Goal: Task Accomplishment & Management: Manage account settings

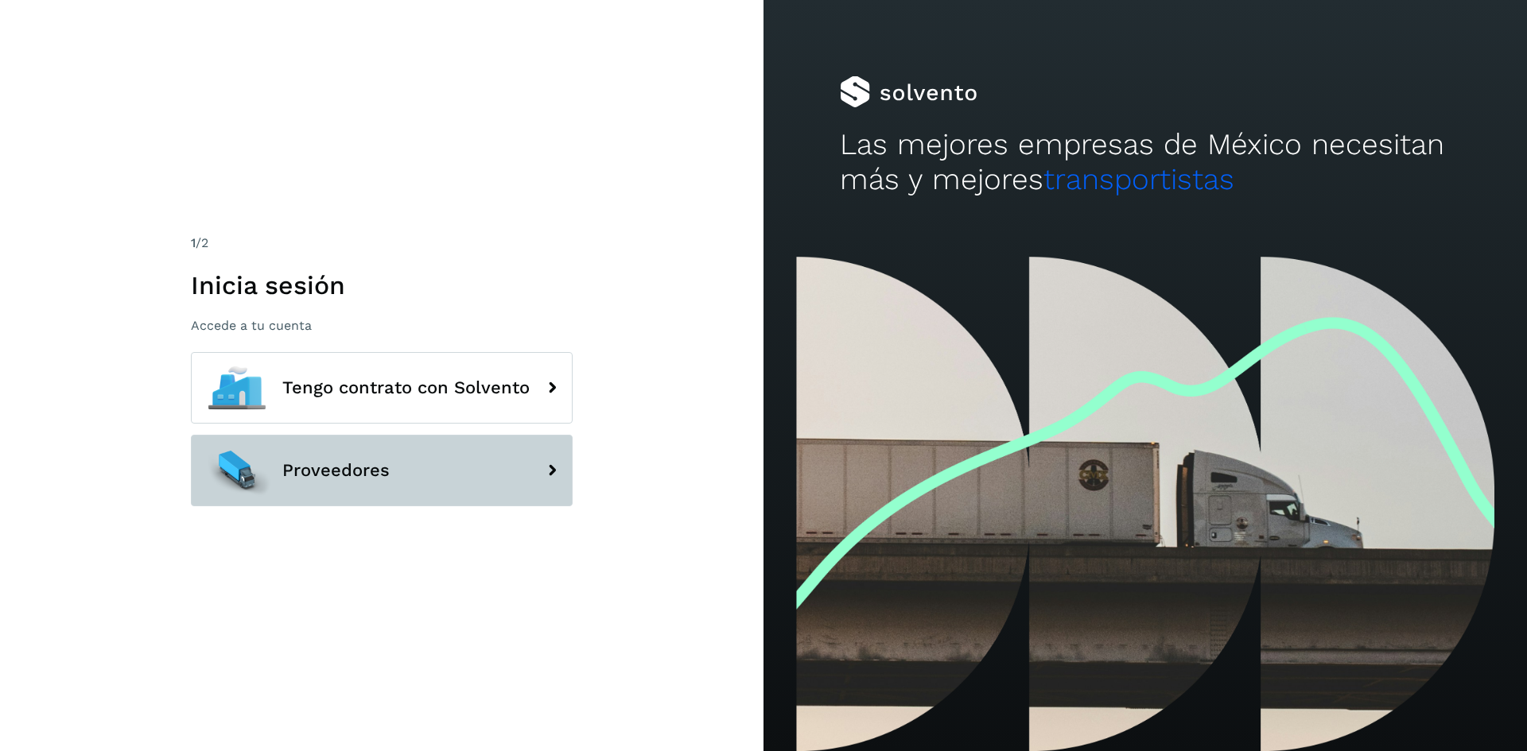
click at [317, 465] on span "Proveedores" at bounding box center [335, 470] width 107 height 19
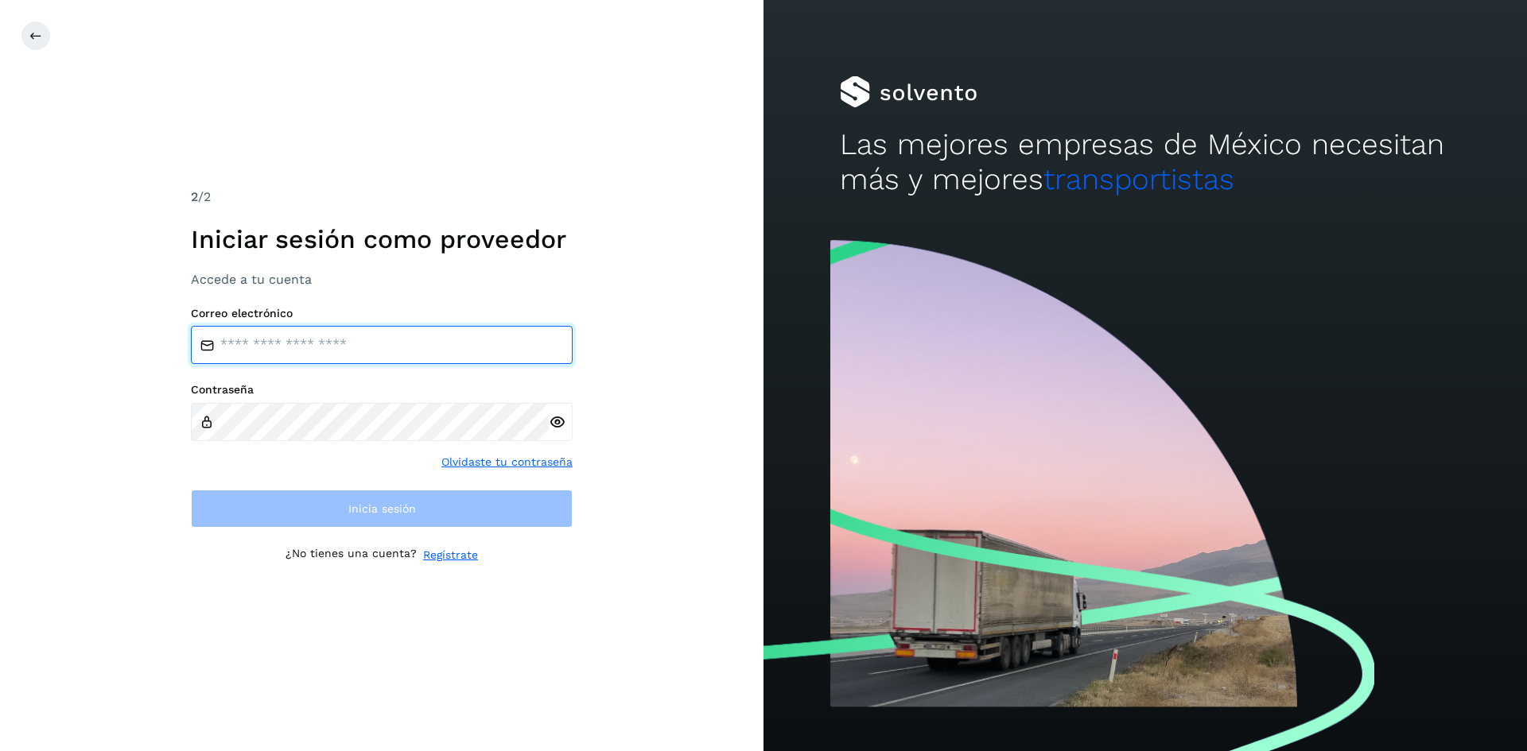
type input "**********"
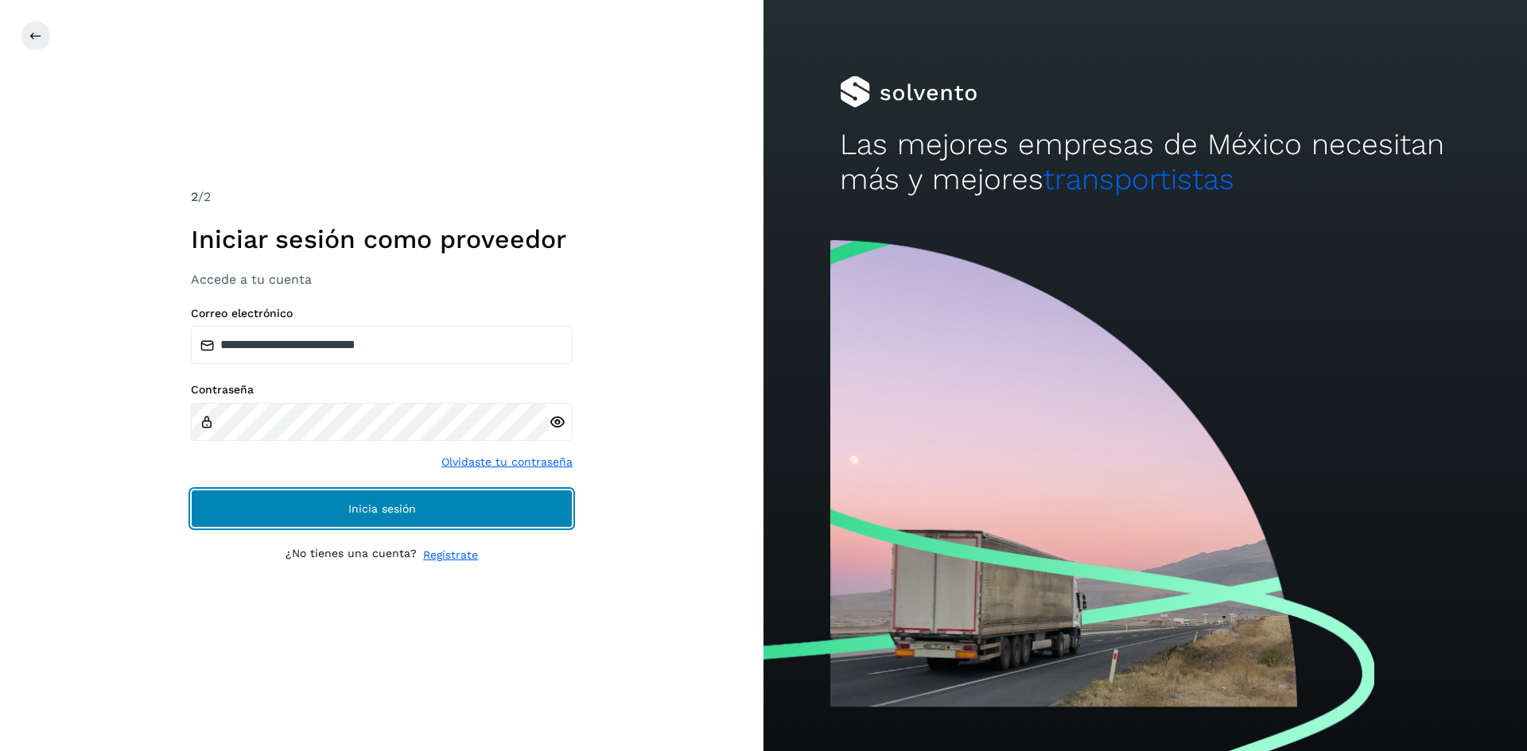
click at [338, 519] on button "Inicia sesión" at bounding box center [382, 509] width 382 height 38
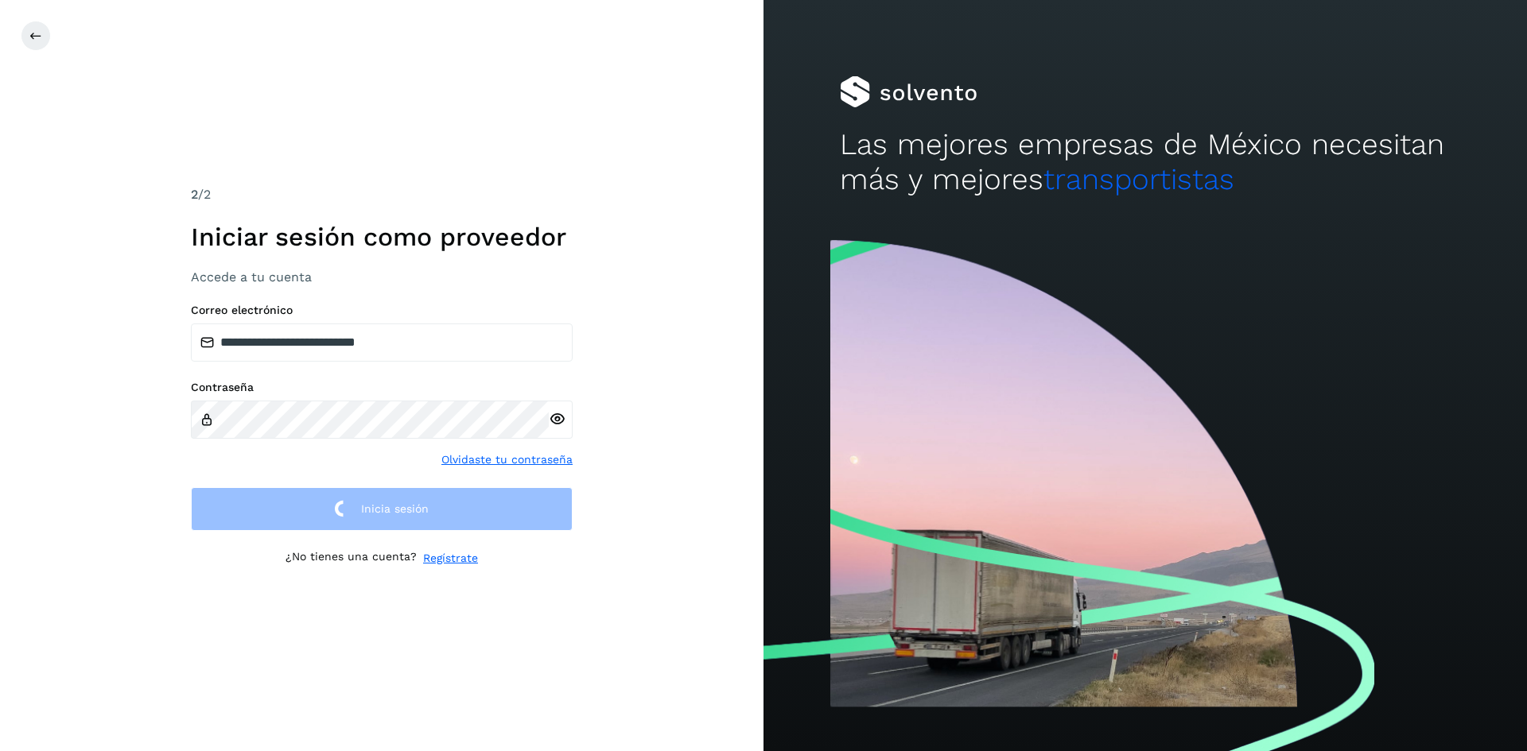
click at [642, 33] on div at bounding box center [784, 36] width 1527 height 30
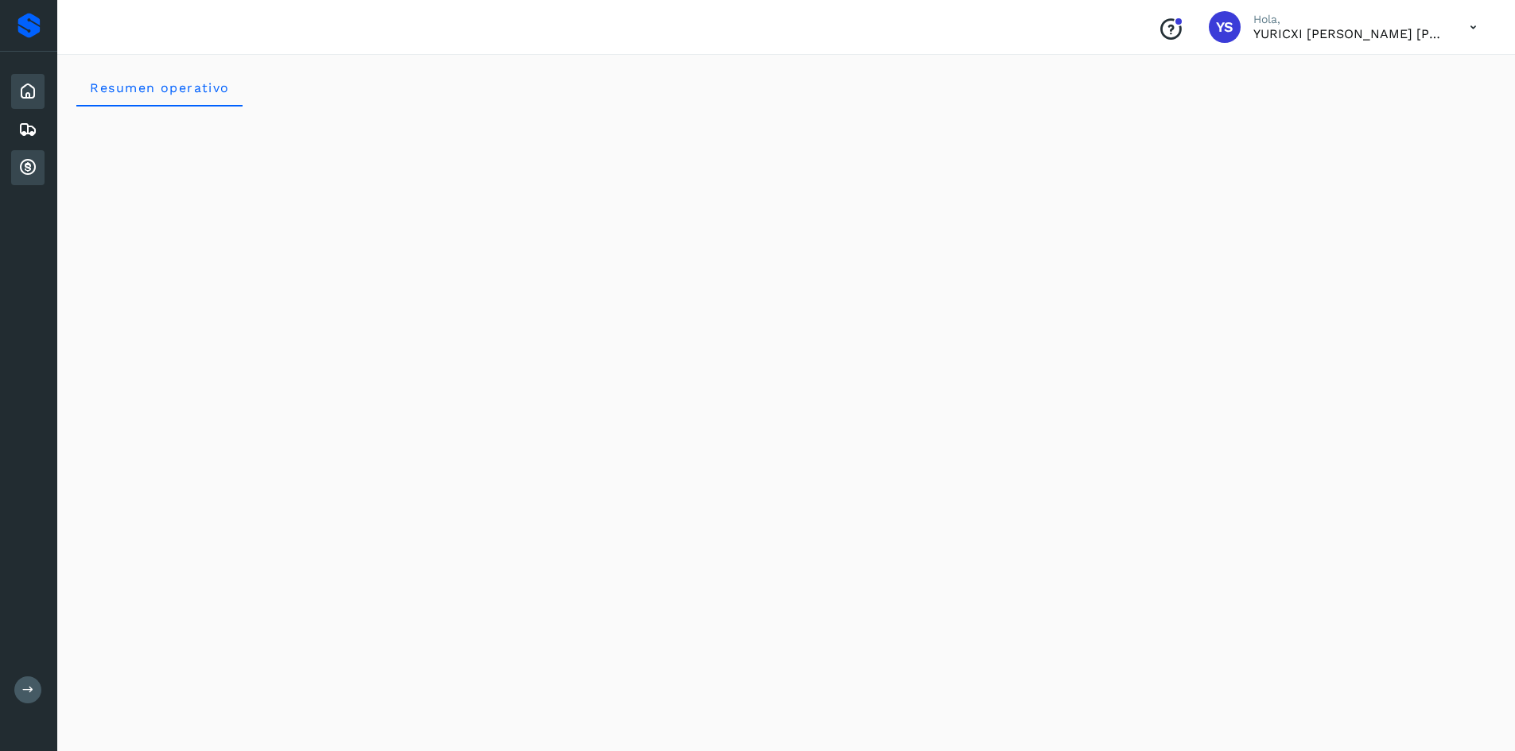
click at [23, 177] on icon at bounding box center [27, 167] width 19 height 19
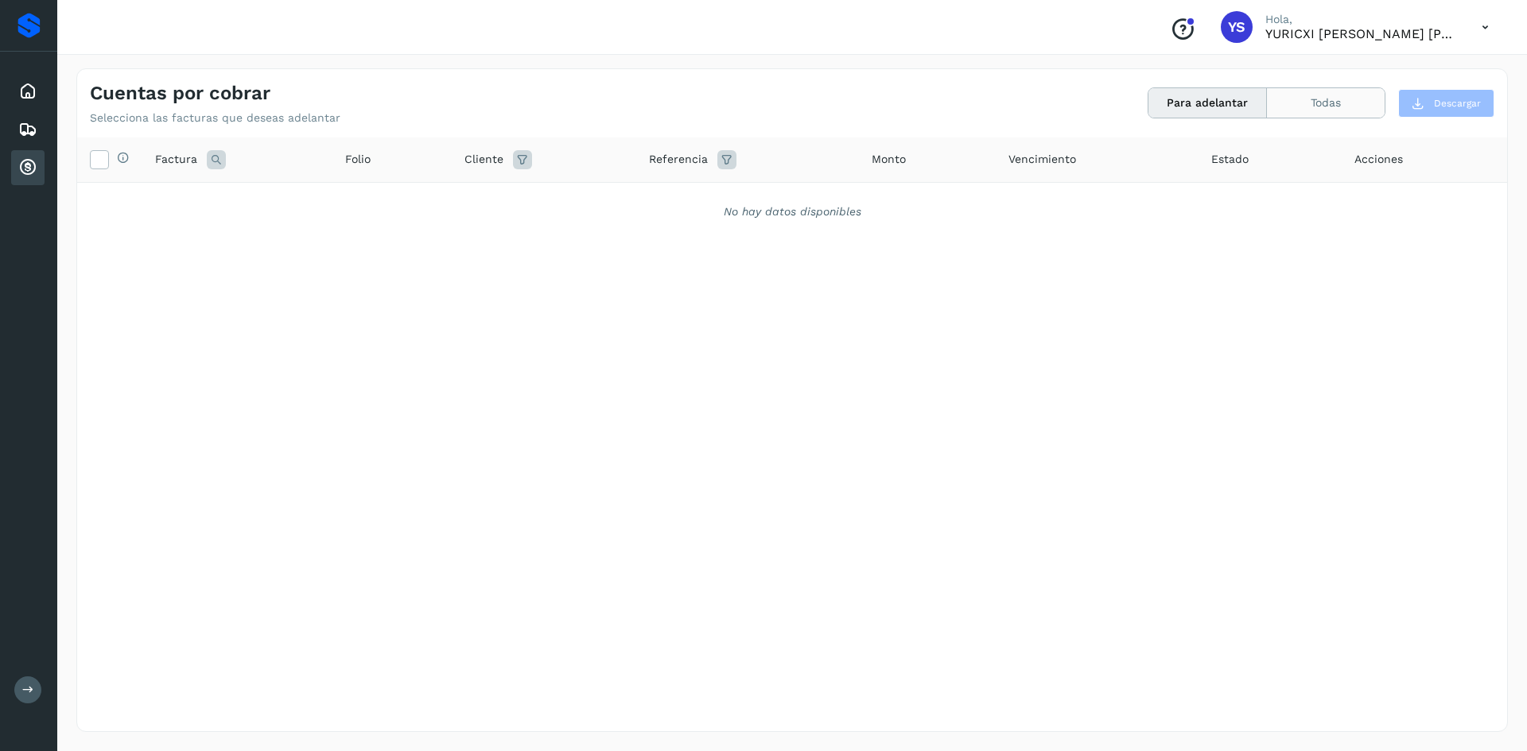
click at [1348, 114] on button "Todas" at bounding box center [1326, 102] width 118 height 29
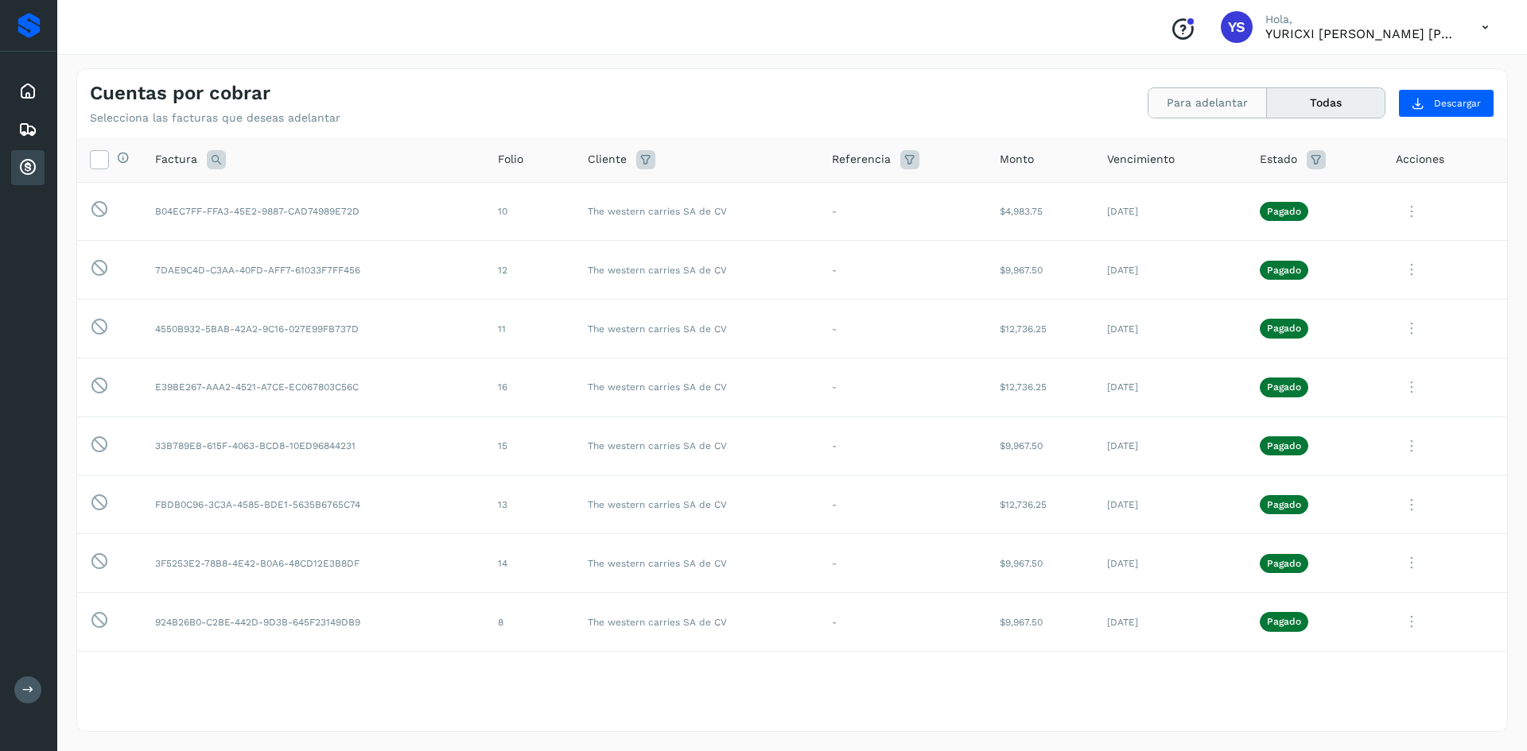
click at [1194, 112] on button "Para adelantar" at bounding box center [1207, 102] width 118 height 29
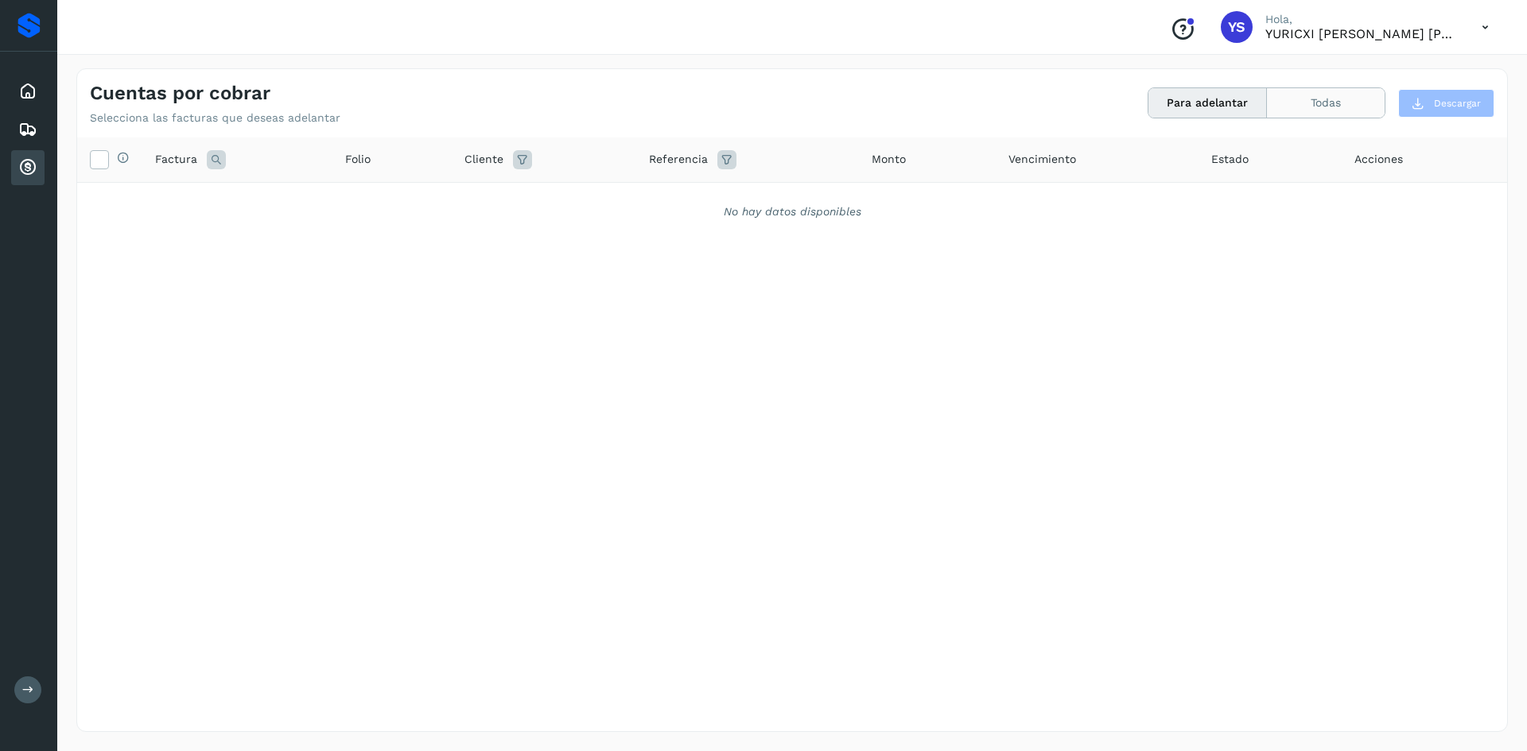
click at [1302, 113] on button "Todas" at bounding box center [1326, 102] width 118 height 29
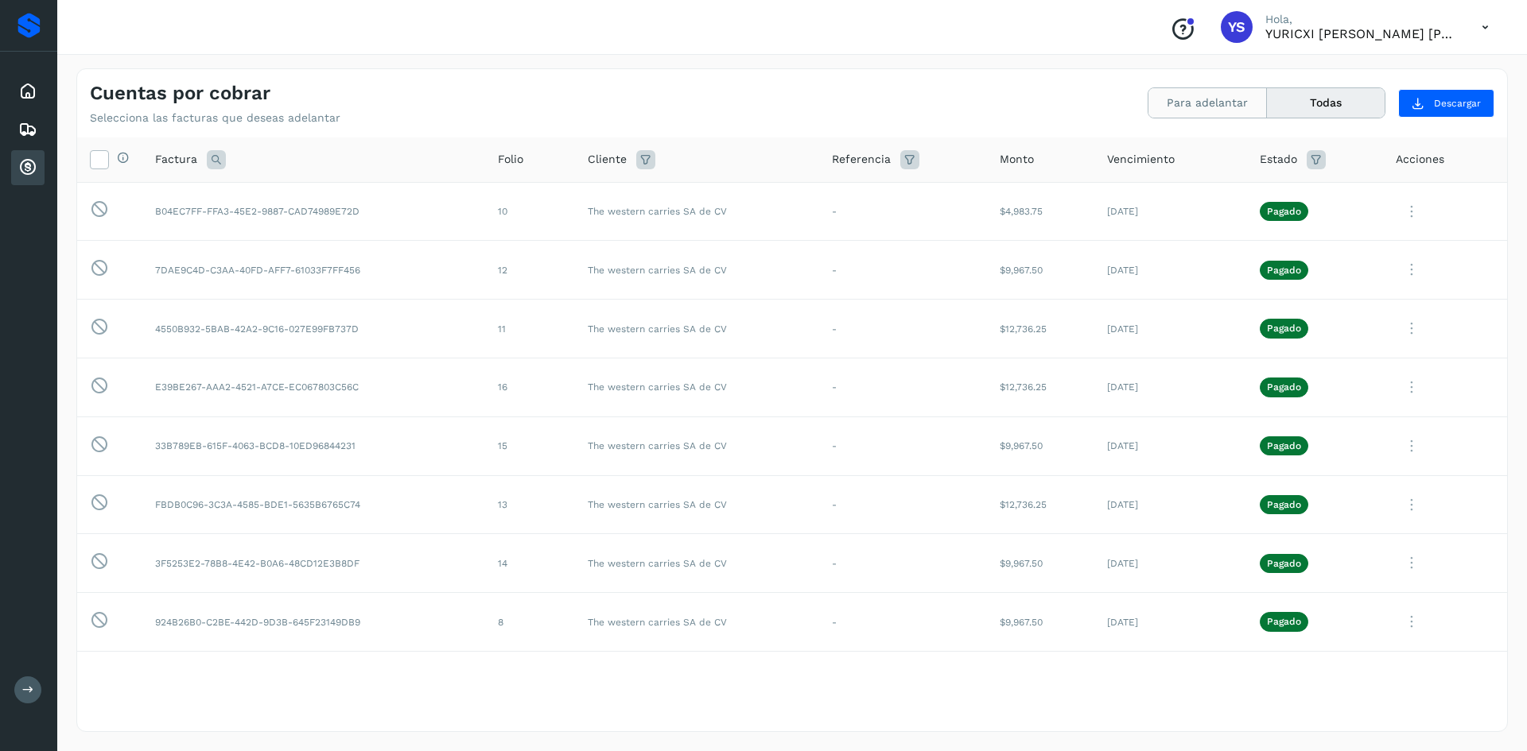
click at [1223, 113] on button "Para adelantar" at bounding box center [1207, 102] width 118 height 29
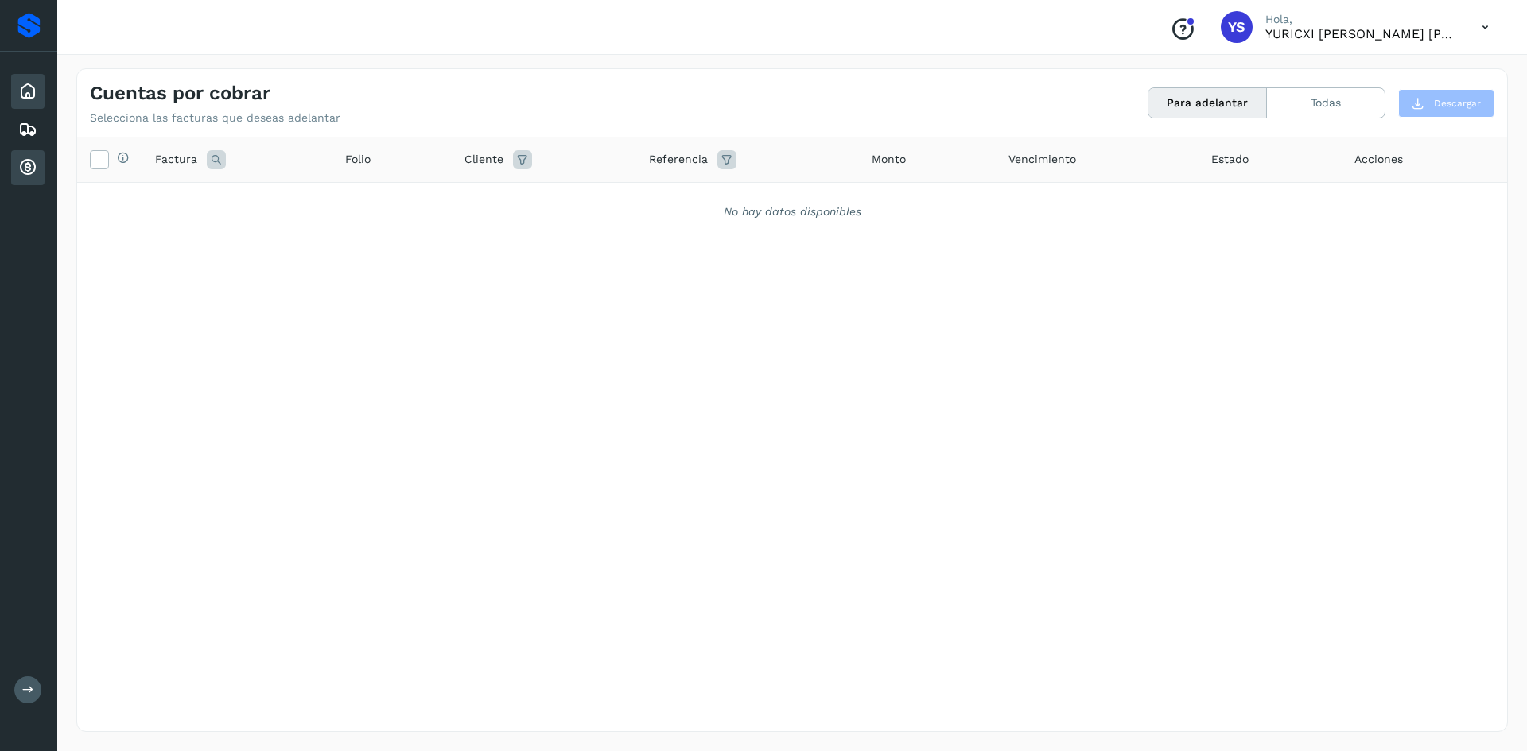
click at [15, 90] on div "Inicio" at bounding box center [27, 91] width 33 height 35
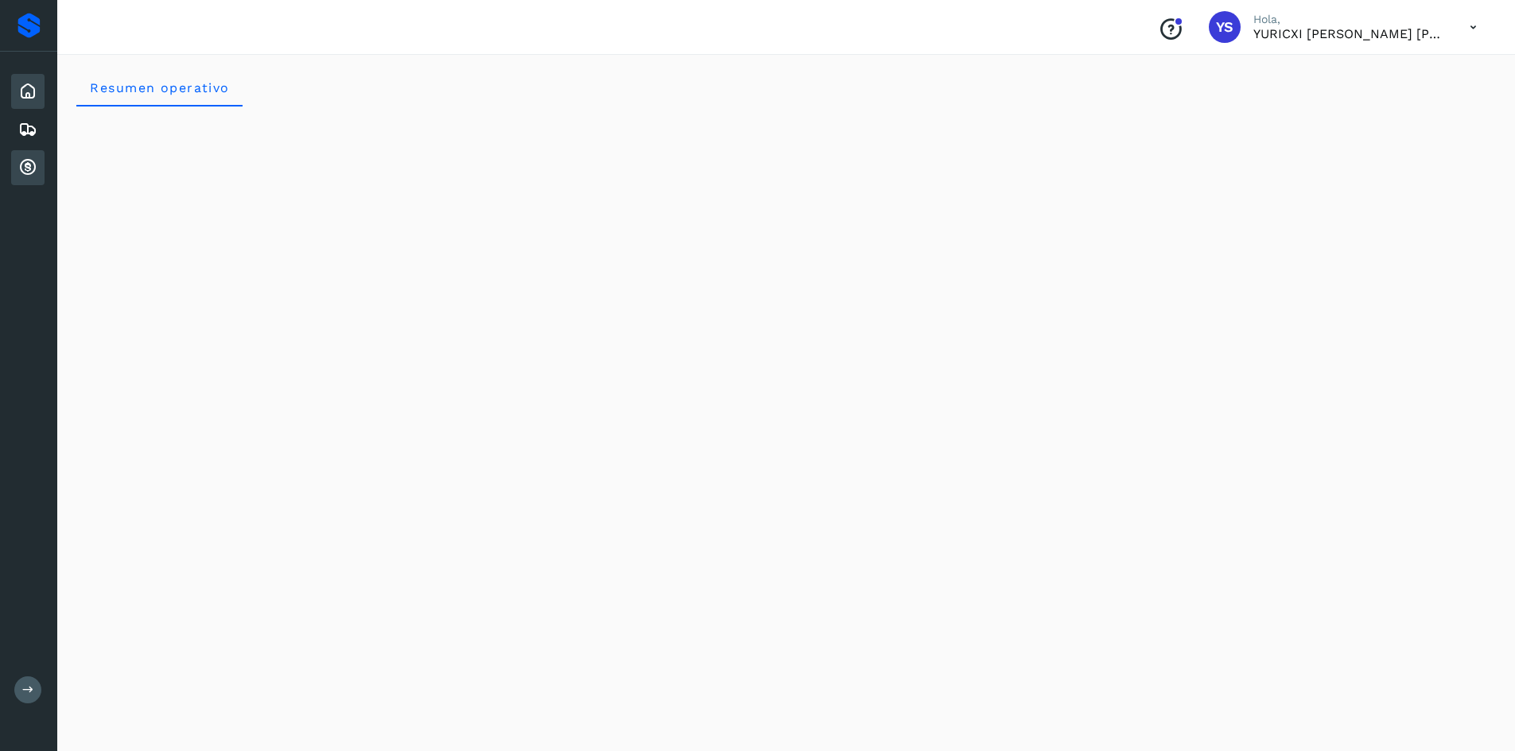
click at [17, 165] on div "Cuentas por cobrar" at bounding box center [27, 167] width 33 height 35
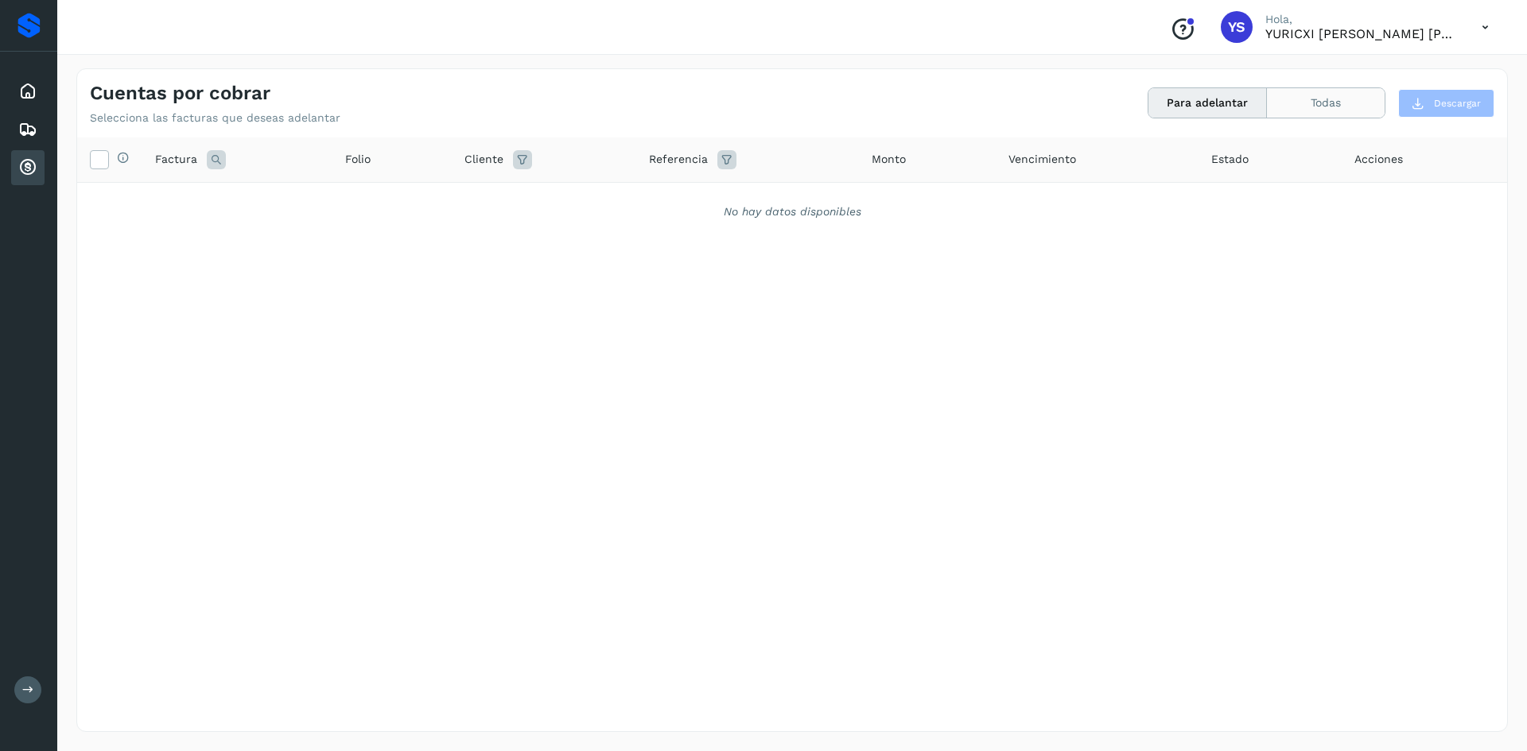
click at [1303, 101] on button "Todas" at bounding box center [1326, 102] width 118 height 29
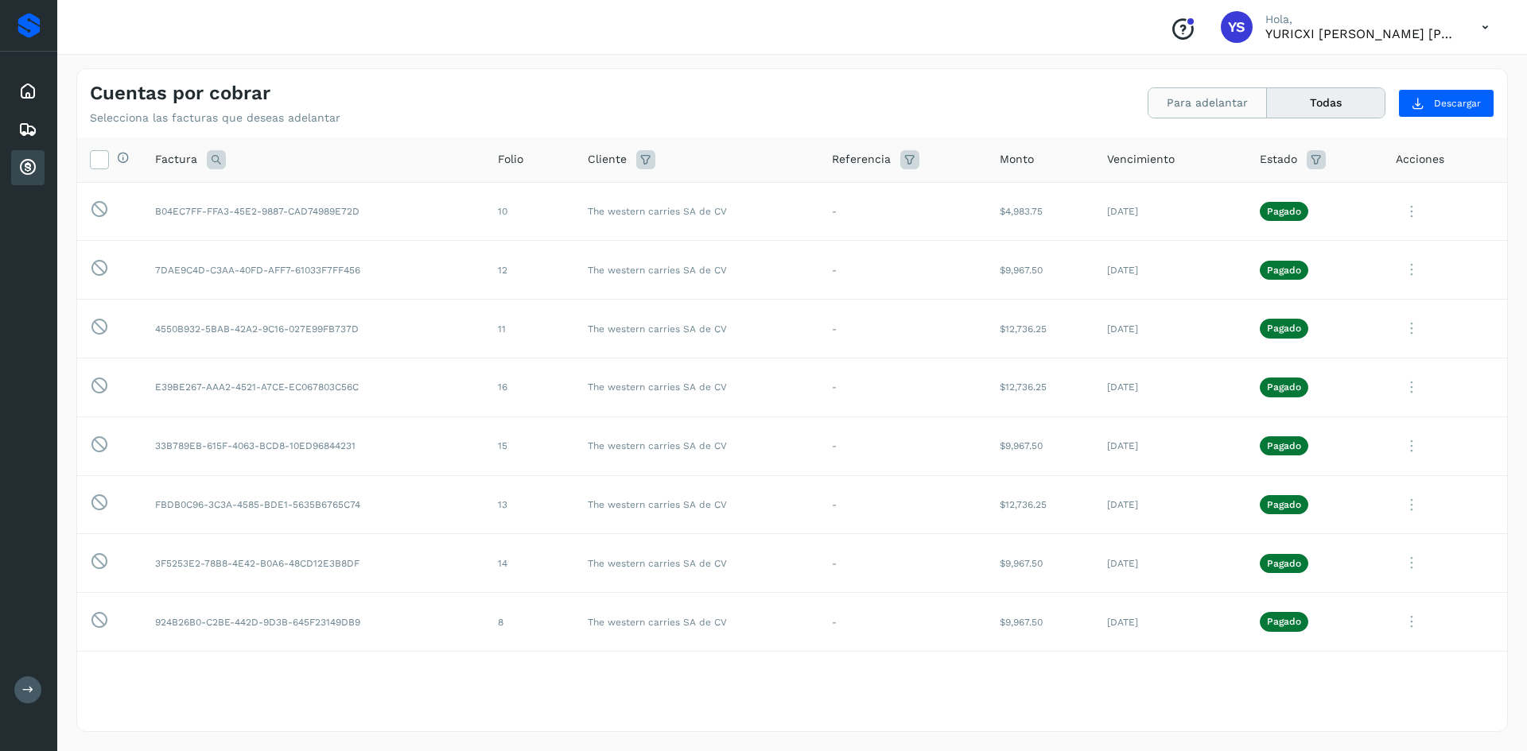
click at [1243, 99] on button "Para adelantar" at bounding box center [1207, 102] width 118 height 29
